Goal: Check status: Check status

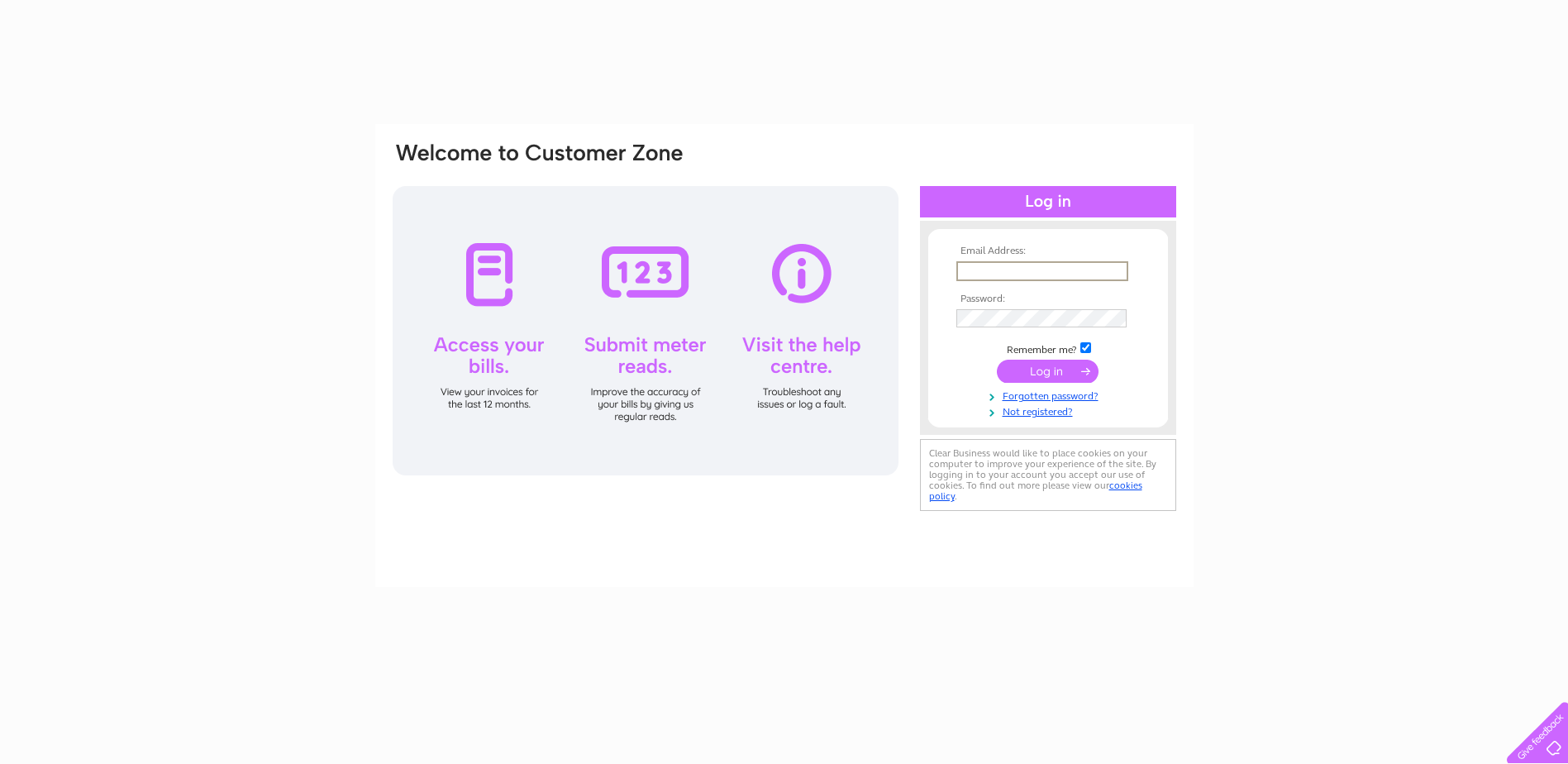
click at [1000, 264] on input "text" at bounding box center [1042, 271] width 172 height 20
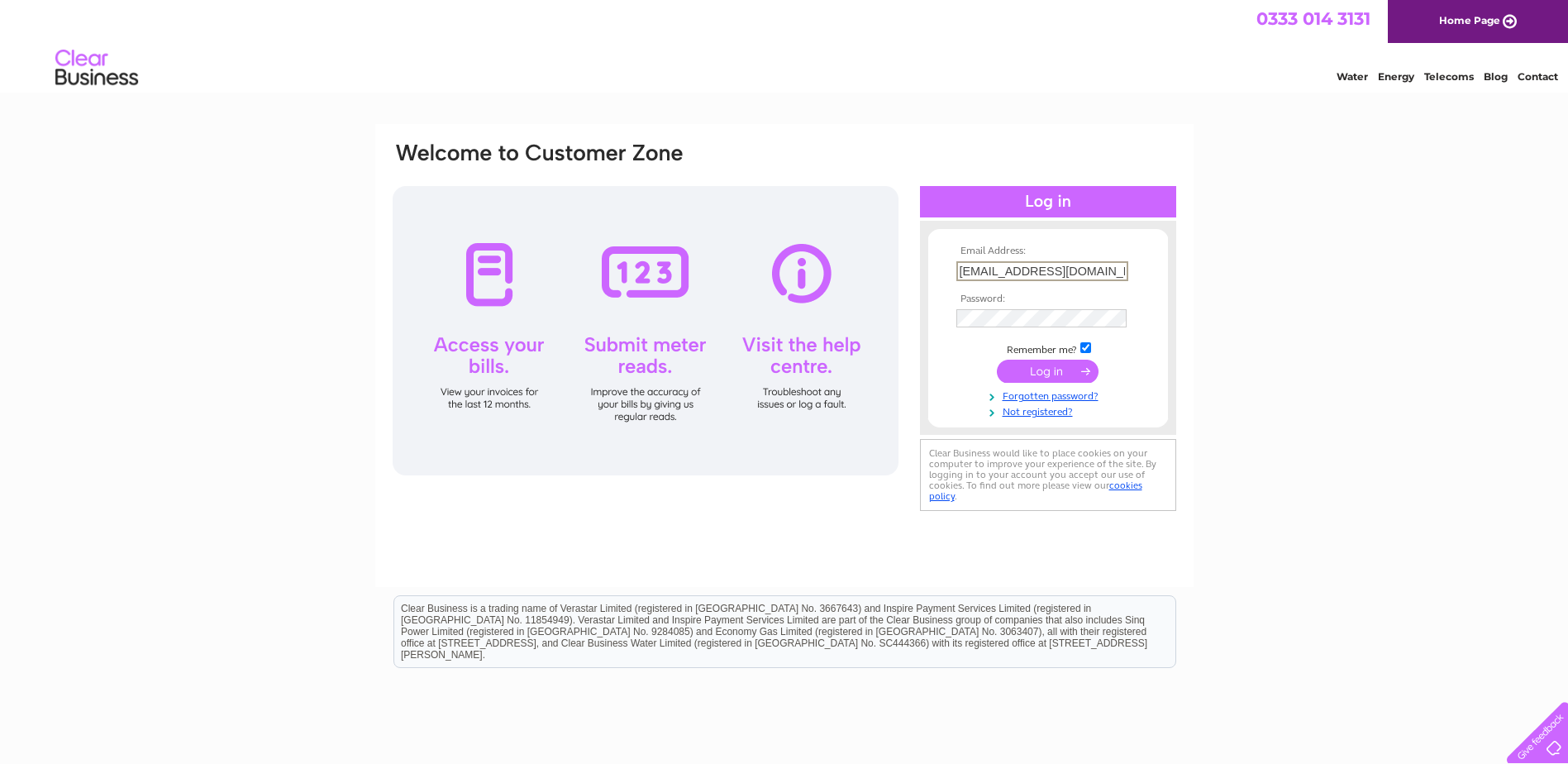
type input "gsbv-e2@jci.com"
click at [1038, 369] on input "submit" at bounding box center [1047, 371] width 102 height 23
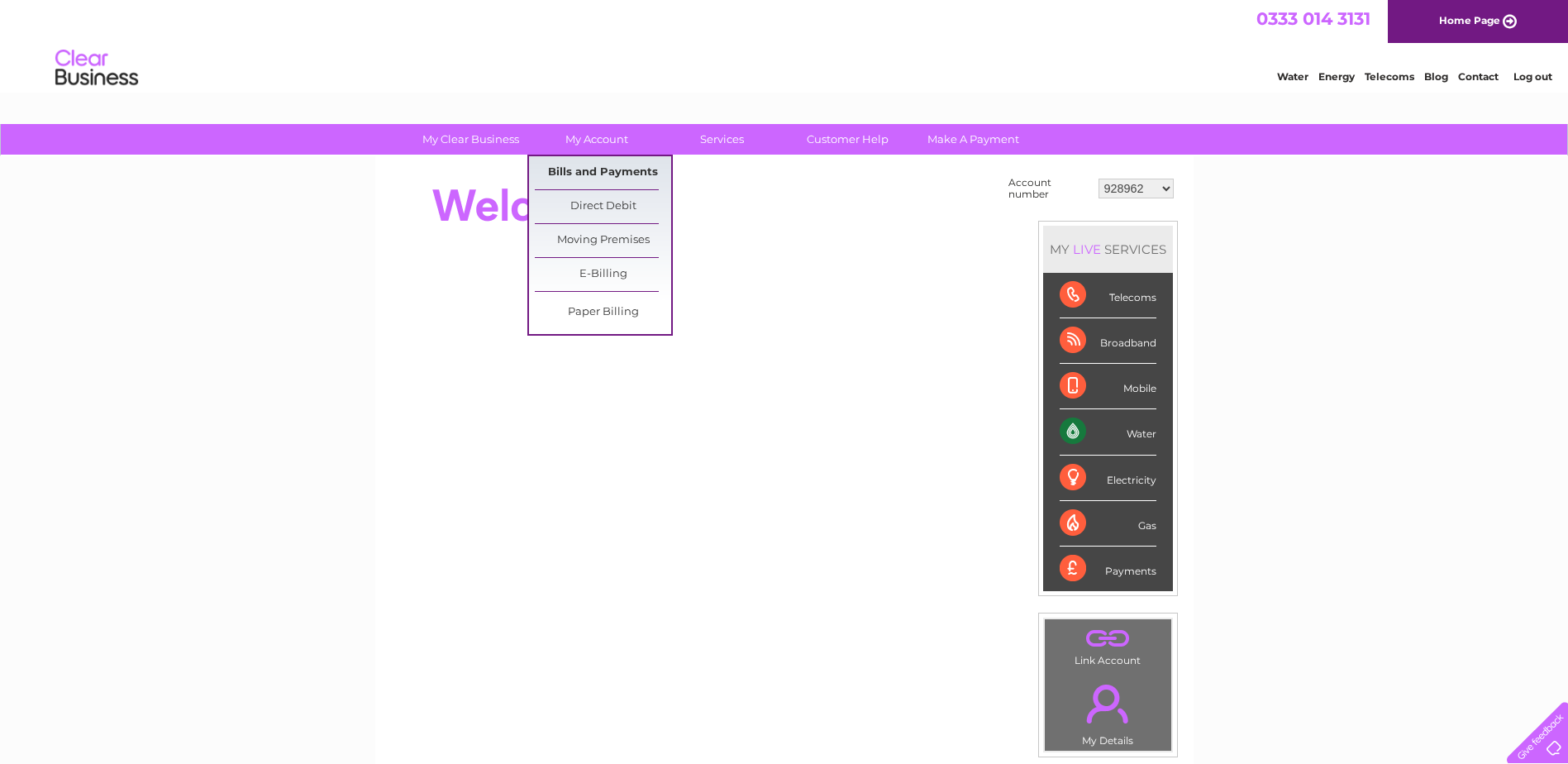
click at [568, 169] on link "Bills and Payments" at bounding box center [602, 173] width 136 height 33
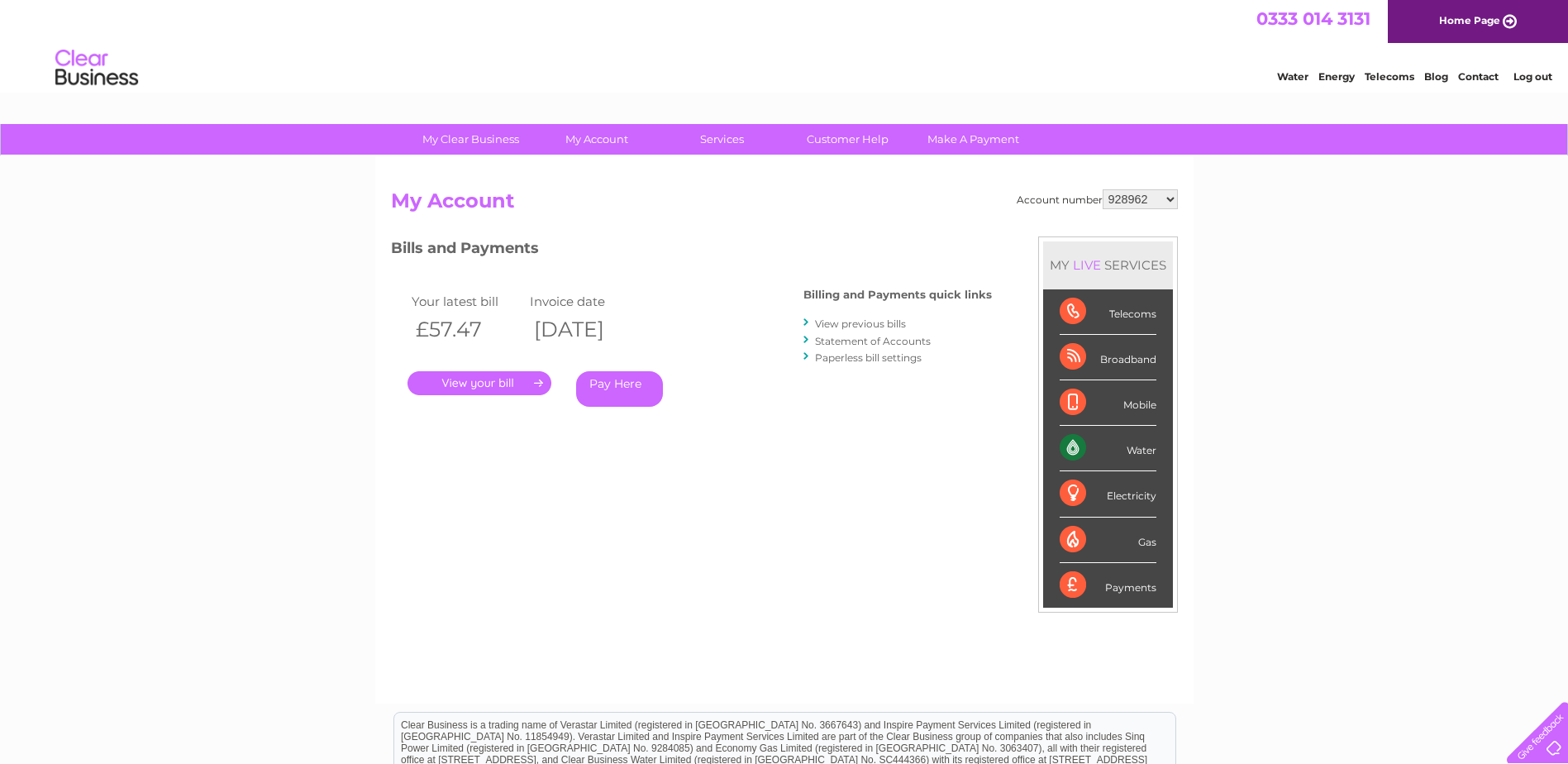
click at [1140, 188] on div "Account number 928962 1107924 1119476 30289301 30297633 30303684 30320139 30321…" at bounding box center [785, 430] width 819 height 548
click at [1139, 199] on select "928962 1107924 1119476 30289301 30297633 30303684 30320139 30321970" at bounding box center [1140, 199] width 76 height 20
select select "30321970"
click at [1103, 189] on select "928962 1107924 1119476 30289301 30297633 30303684 30320139 30321970" at bounding box center [1140, 199] width 76 height 20
click at [865, 340] on link "Statement of Accounts" at bounding box center [873, 341] width 116 height 12
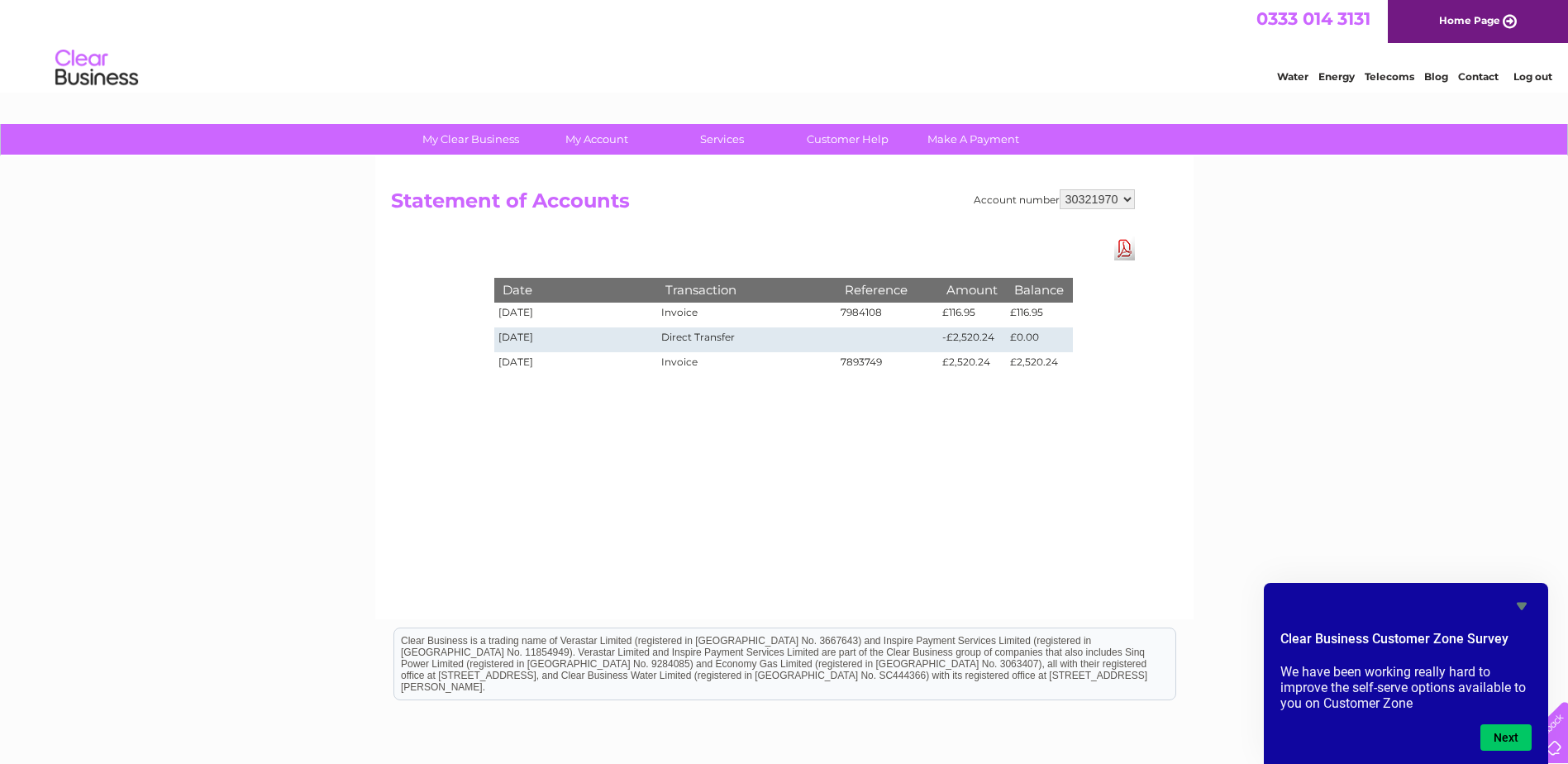
click at [1090, 202] on select "928962 1107924 1119476 30289301 30297633 30303684 30320139 30321970" at bounding box center [1097, 199] width 76 height 20
select select "30320139"
click at [1060, 189] on select "928962 1107924 1119476 30289301 30297633 30303684 30320139 30321970" at bounding box center [1097, 199] width 76 height 20
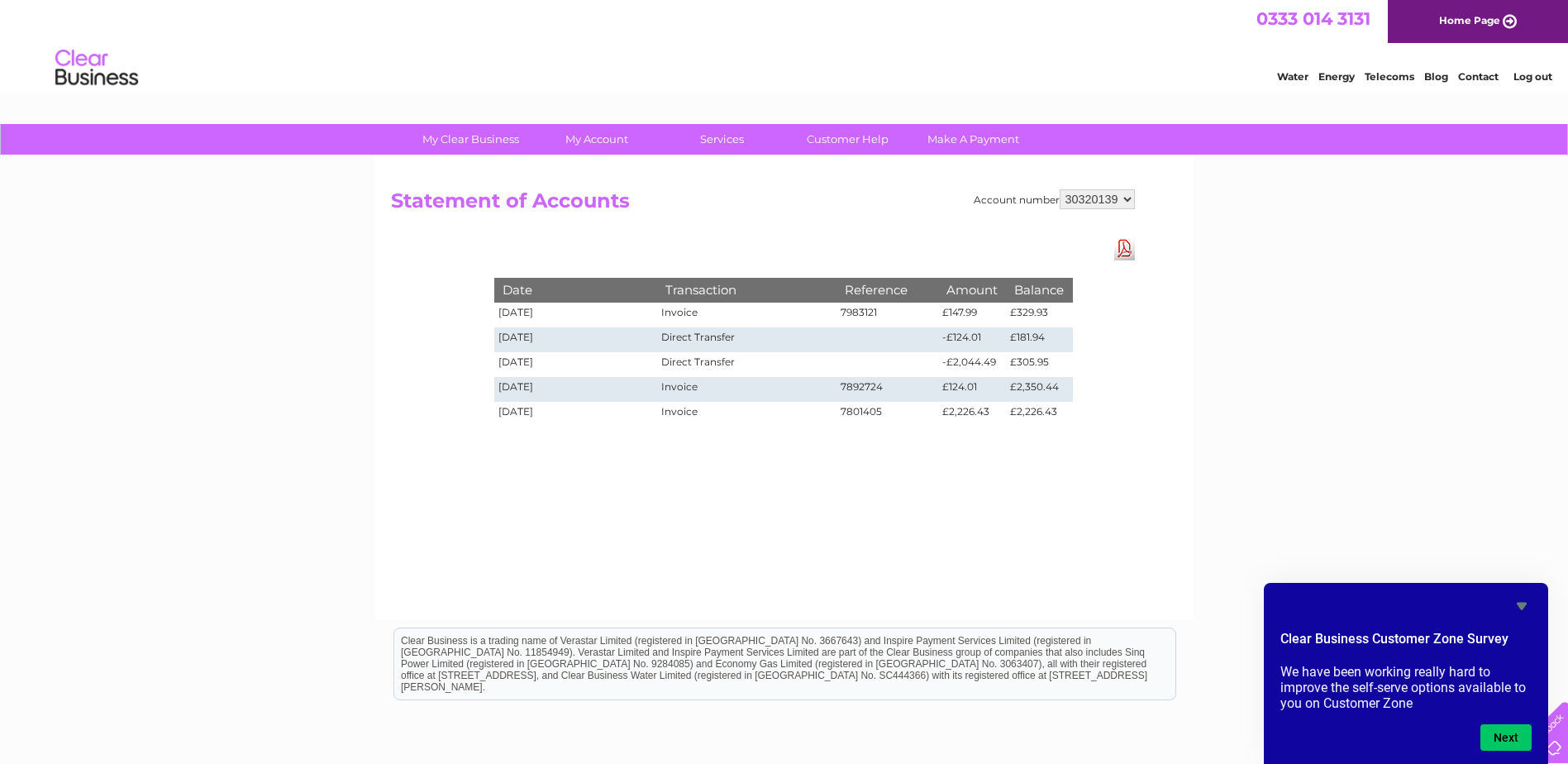
click at [994, 362] on td "-£2,044.49" at bounding box center [972, 364] width 68 height 25
drag, startPoint x: 994, startPoint y: 359, endPoint x: 941, endPoint y: 367, distance: 53.6
click at [941, 367] on td "-£2,044.49" at bounding box center [972, 364] width 68 height 25
drag, startPoint x: 941, startPoint y: 367, endPoint x: 1124, endPoint y: 203, distance: 245.7
click at [1124, 203] on select "928962 1107924 1119476 30289301 30297633 30303684 30320139 30321970" at bounding box center [1097, 199] width 76 height 20
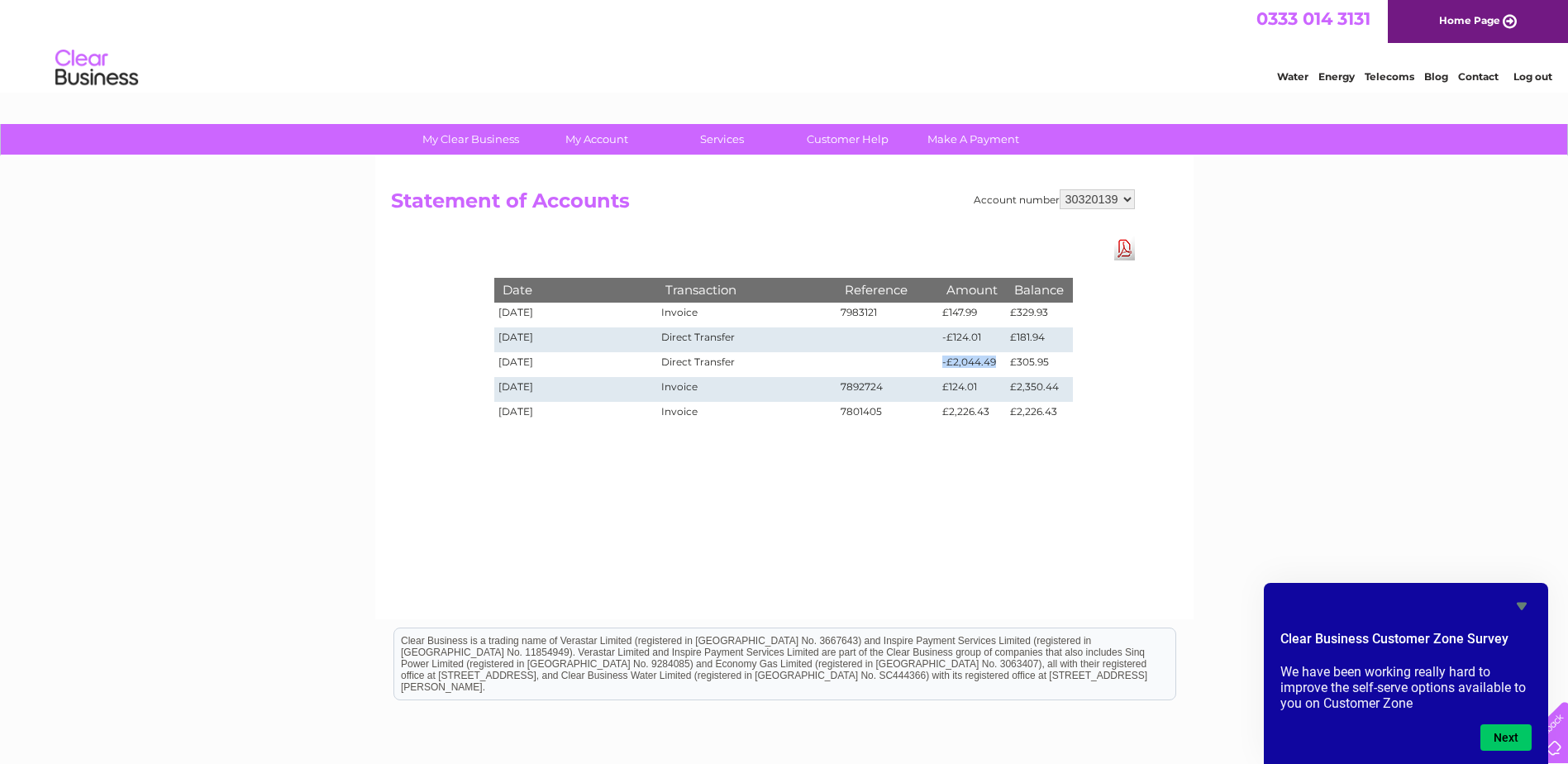
select select "30303684"
click at [1060, 189] on select "928962 1107924 1119476 30289301 30297633 30303684 30320139 30321970" at bounding box center [1097, 199] width 76 height 20
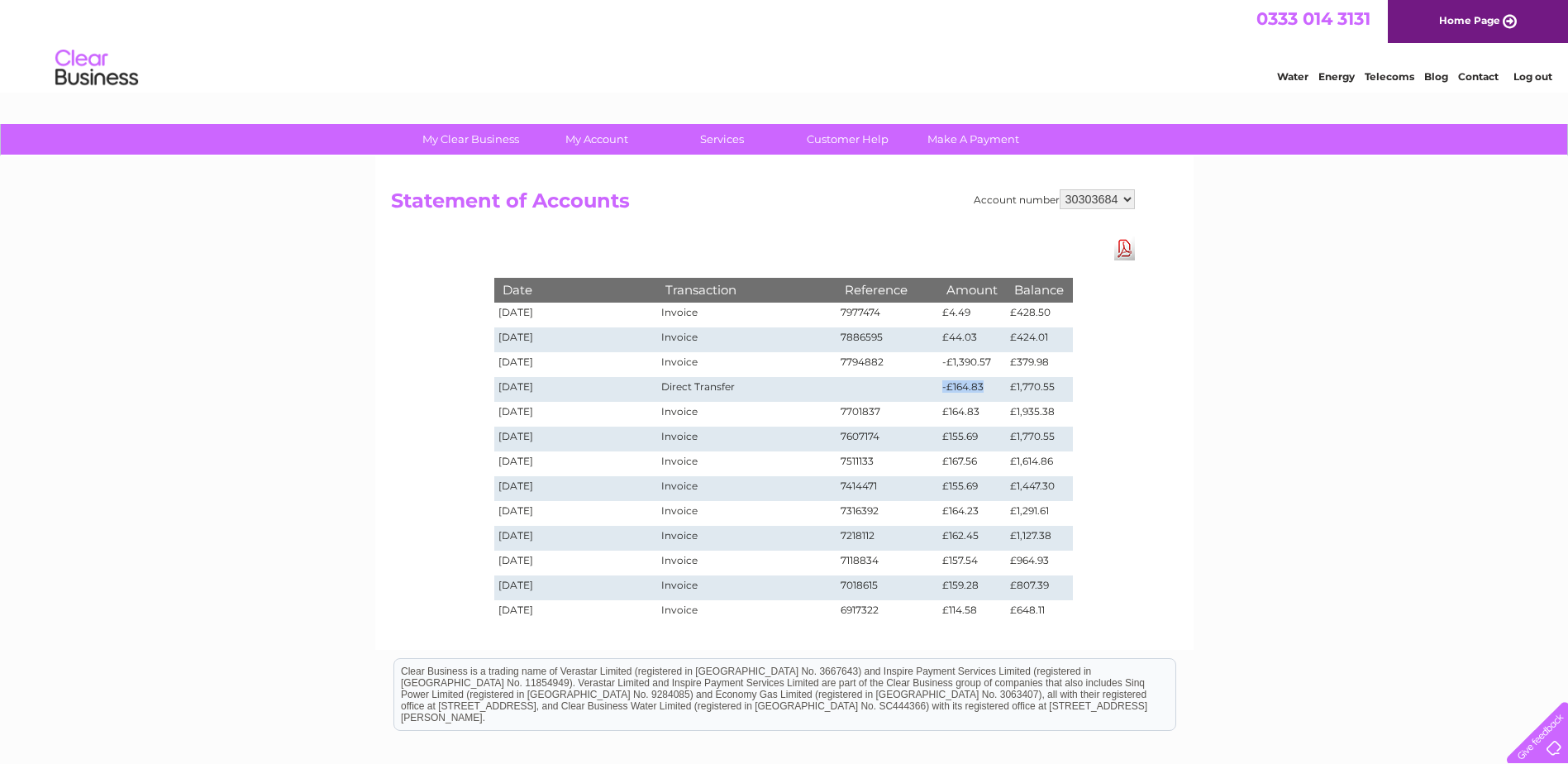
drag, startPoint x: 982, startPoint y: 389, endPoint x: 902, endPoint y: 382, distance: 80.3
click at [902, 382] on tr "02/06/2025 Direct Transfer -£164.83 £1,770.55" at bounding box center [784, 389] width 579 height 25
click at [902, 382] on td at bounding box center [887, 389] width 103 height 25
drag, startPoint x: 939, startPoint y: 360, endPoint x: 995, endPoint y: 363, distance: 56.1
click at [995, 363] on td "-£1,390.57" at bounding box center [972, 364] width 68 height 25
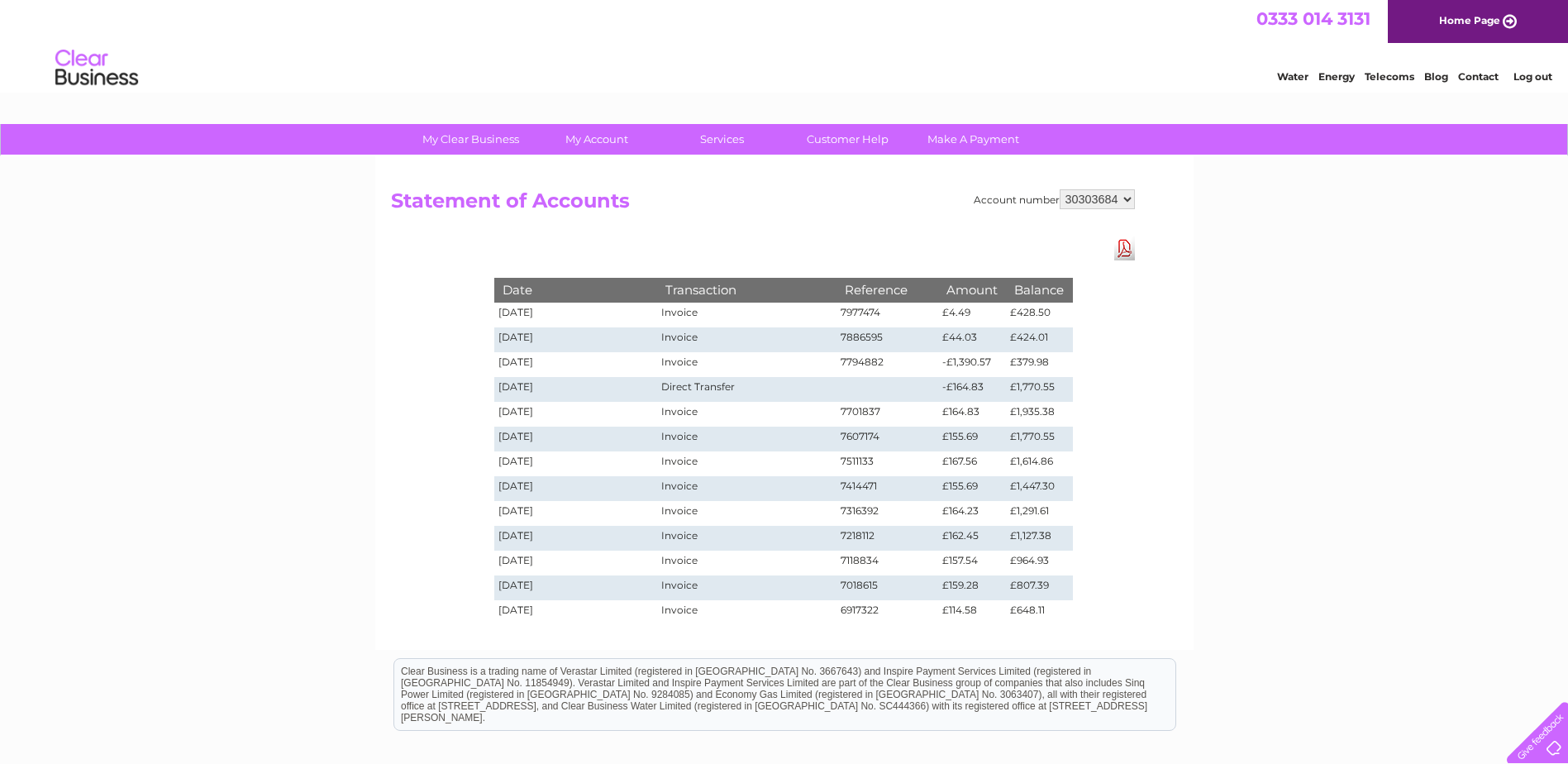
drag, startPoint x: 995, startPoint y: 363, endPoint x: 922, endPoint y: 369, distance: 73.2
click at [922, 369] on td "7794882" at bounding box center [887, 364] width 103 height 25
click at [1105, 194] on select "928962 1107924 1119476 30289301 30297633 30303684 30320139 30321970" at bounding box center [1097, 199] width 76 height 20
select select "30297633"
click at [1060, 189] on select "928962 1107924 1119476 30289301 30297633 30303684 30320139 30321970" at bounding box center [1097, 199] width 76 height 20
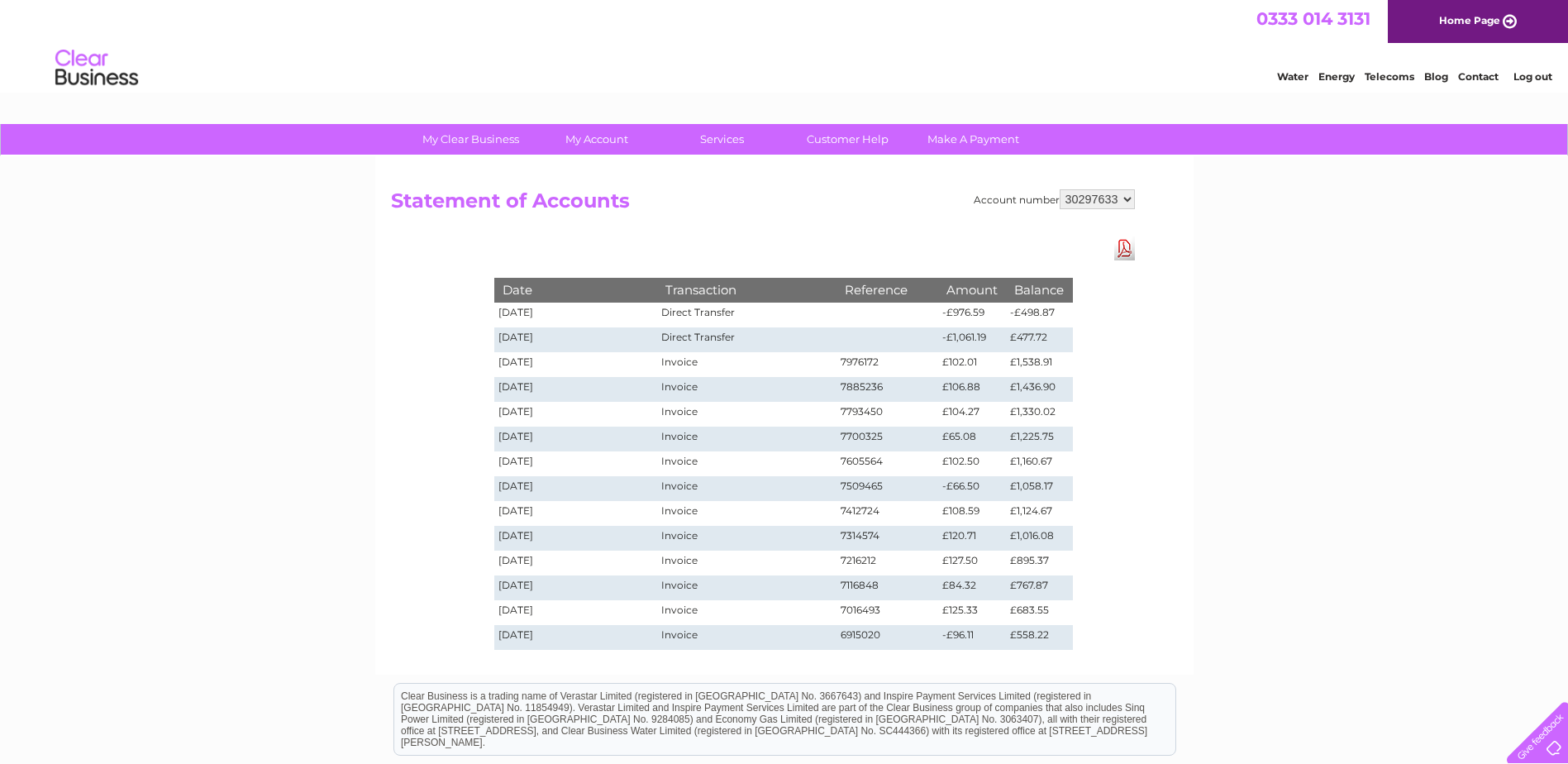
click at [993, 313] on td "-£976.59" at bounding box center [972, 315] width 68 height 25
click at [1085, 197] on select "928962 1107924 1119476 30289301 30297633 30303684 30320139 30321970" at bounding box center [1097, 199] width 76 height 20
select select "30289301"
click at [1060, 189] on select "928962 1107924 1119476 30289301 30297633 30303684 30320139 30321970" at bounding box center [1097, 199] width 76 height 20
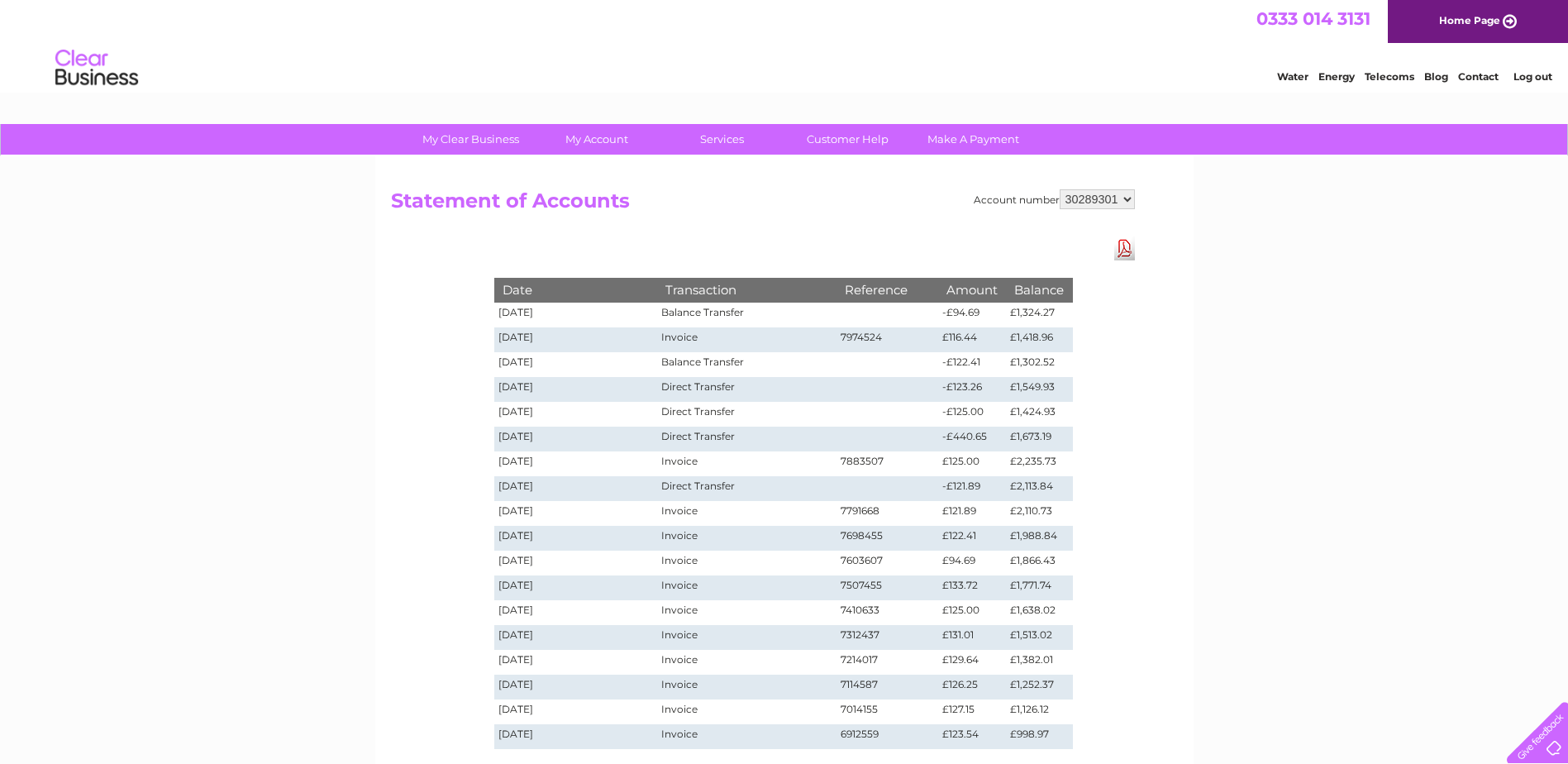
click at [1108, 199] on select "928962 1107924 1119476 30289301 30297633 30303684 30320139 30321970" at bounding box center [1097, 199] width 76 height 20
select select "1119476"
click at [1060, 189] on select "928962 1107924 1119476 30289301 30297633 30303684 30320139 30321970" at bounding box center [1097, 199] width 76 height 20
click at [1092, 199] on select "928962 1107924 1119476 30289301 30297633 30303684 30320139 30321970" at bounding box center [1097, 199] width 76 height 20
select select "1107924"
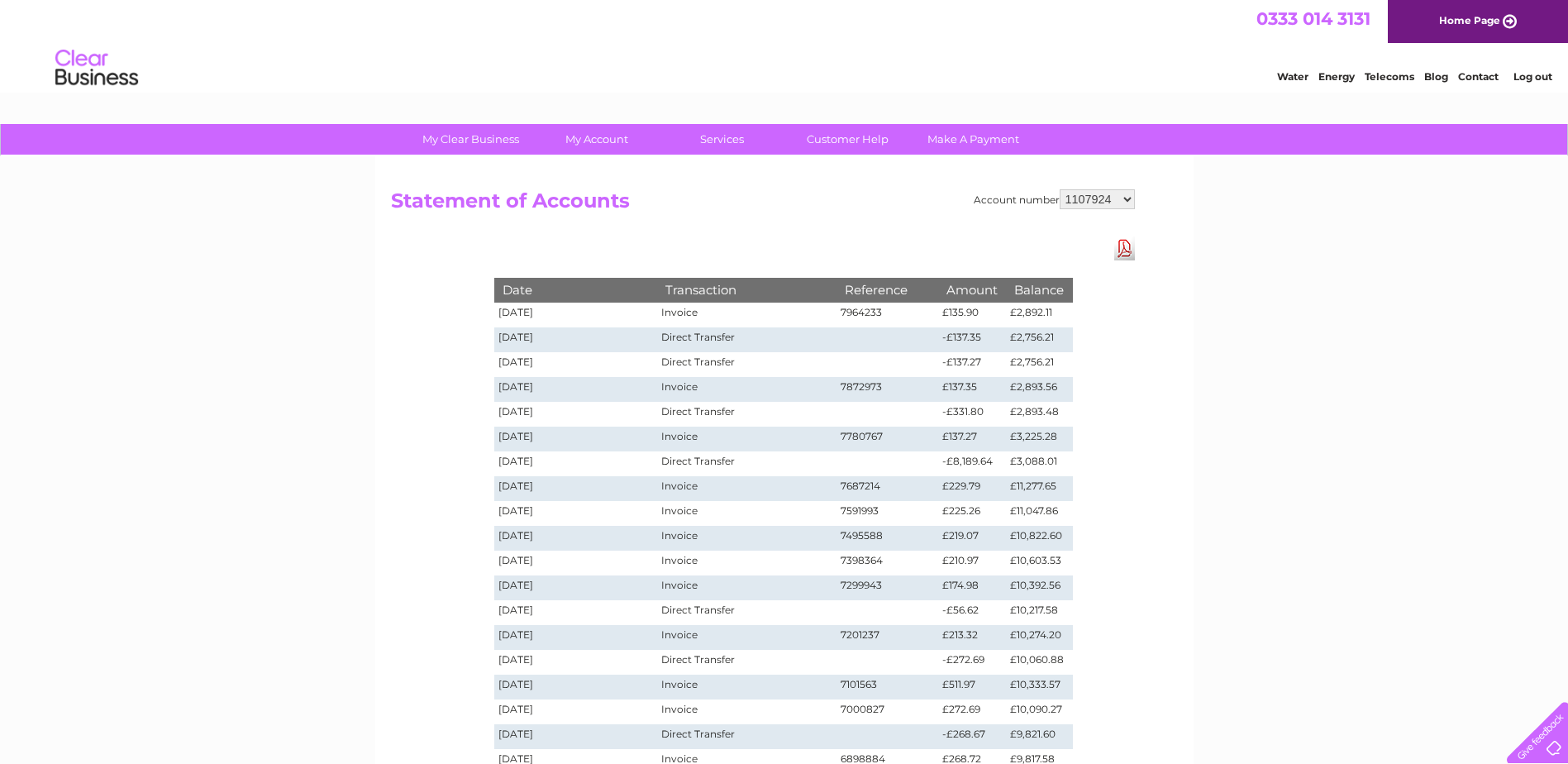
click at [1060, 189] on select "928962 1107924 1119476 30289301 30297633 30303684 30320139 30321970" at bounding box center [1097, 199] width 76 height 20
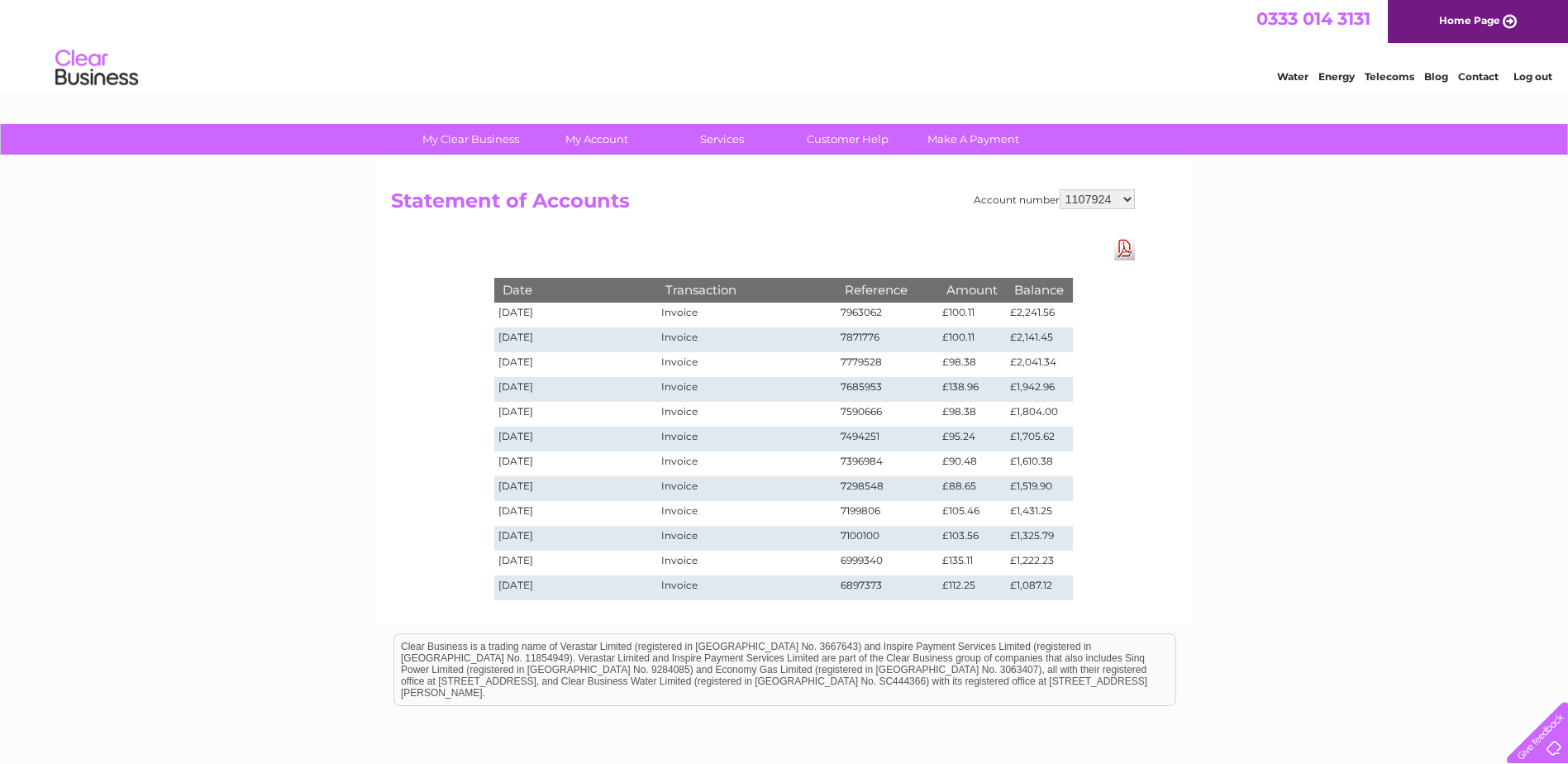
click at [1100, 199] on select "928962 1107924 1119476 30289301 30297633 30303684 30320139 30321970" at bounding box center [1097, 199] width 76 height 20
select select "928962"
click at [1060, 189] on select "928962 1107924 1119476 30289301 30297633 30303684 30320139 30321970" at bounding box center [1097, 199] width 76 height 20
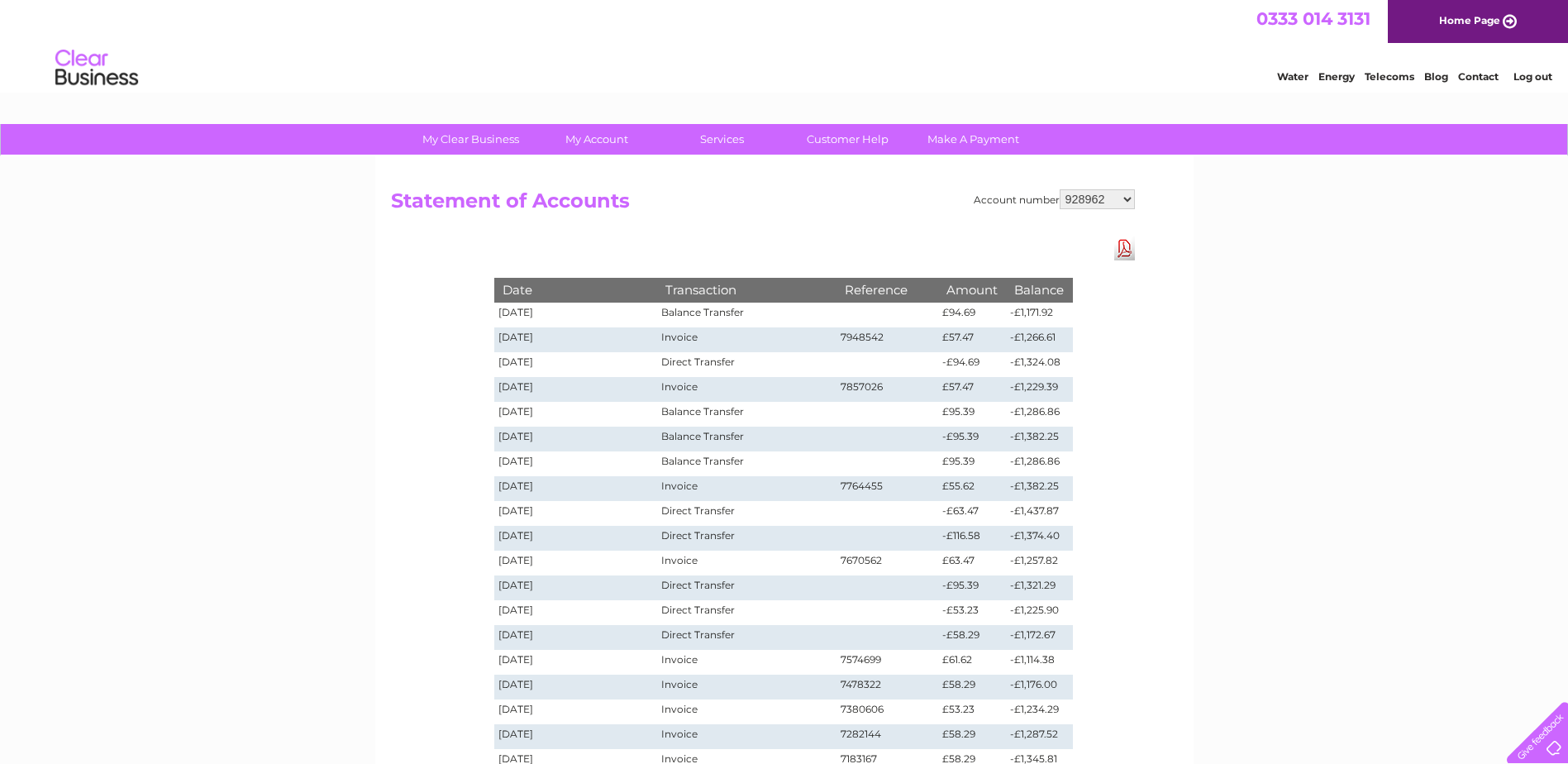
click at [960, 229] on div "Account number 928962 1107924 1119476 30289301 30297633 30303684 30320139 30321…" at bounding box center [785, 499] width 819 height 685
click at [1539, 80] on link "Log out" at bounding box center [1532, 76] width 39 height 12
